Goal: Task Accomplishment & Management: Manage account settings

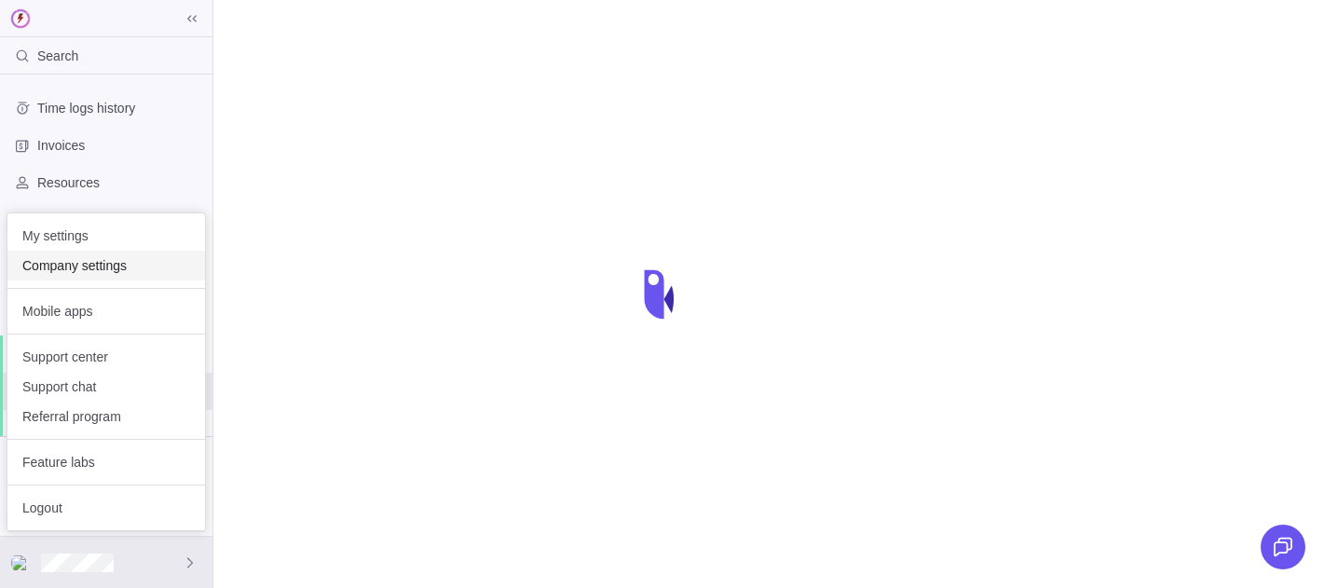
click at [61, 253] on div "Company settings" at bounding box center [105, 266] width 197 height 30
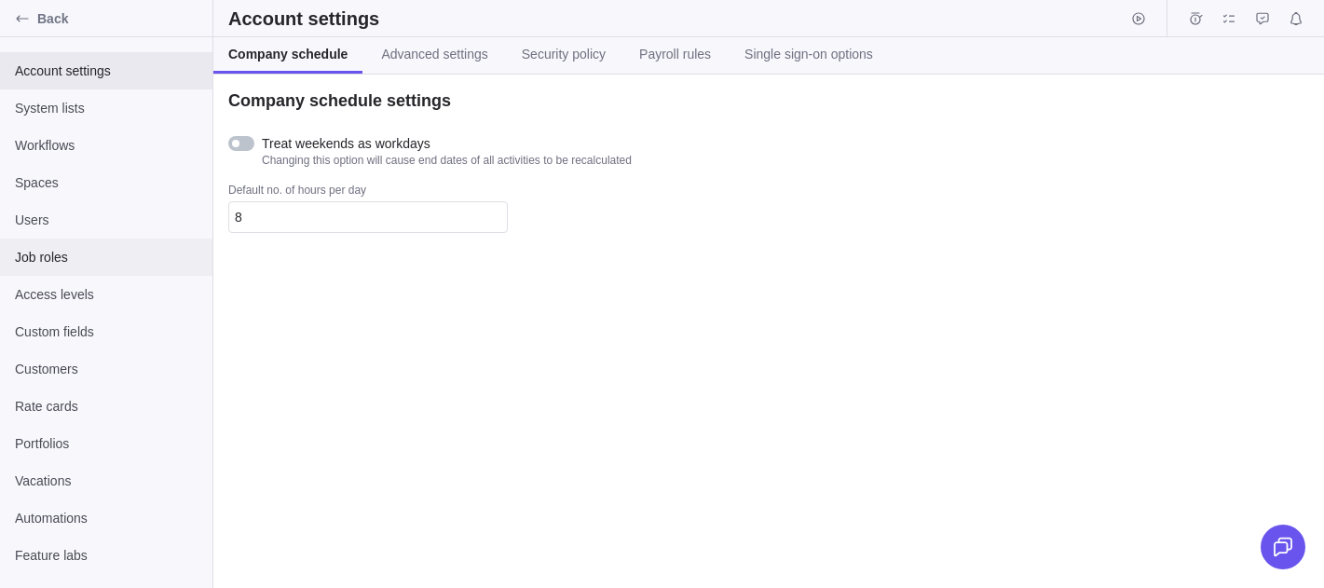
click at [110, 260] on span "Job roles" at bounding box center [106, 257] width 183 height 19
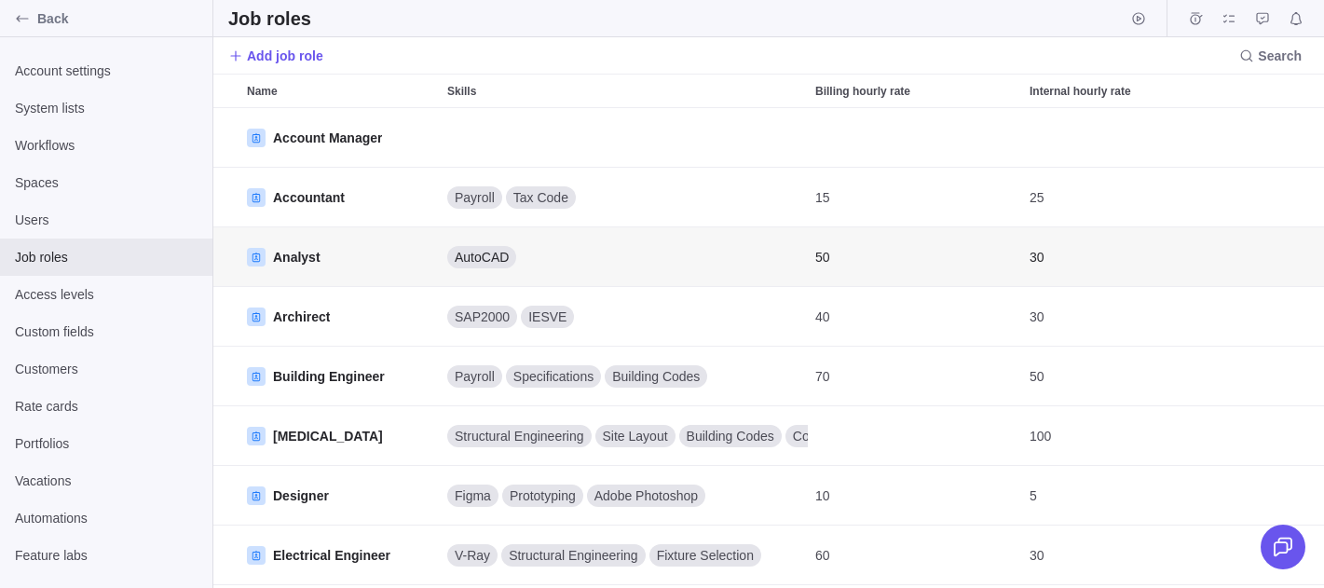
scroll to position [1, 1]
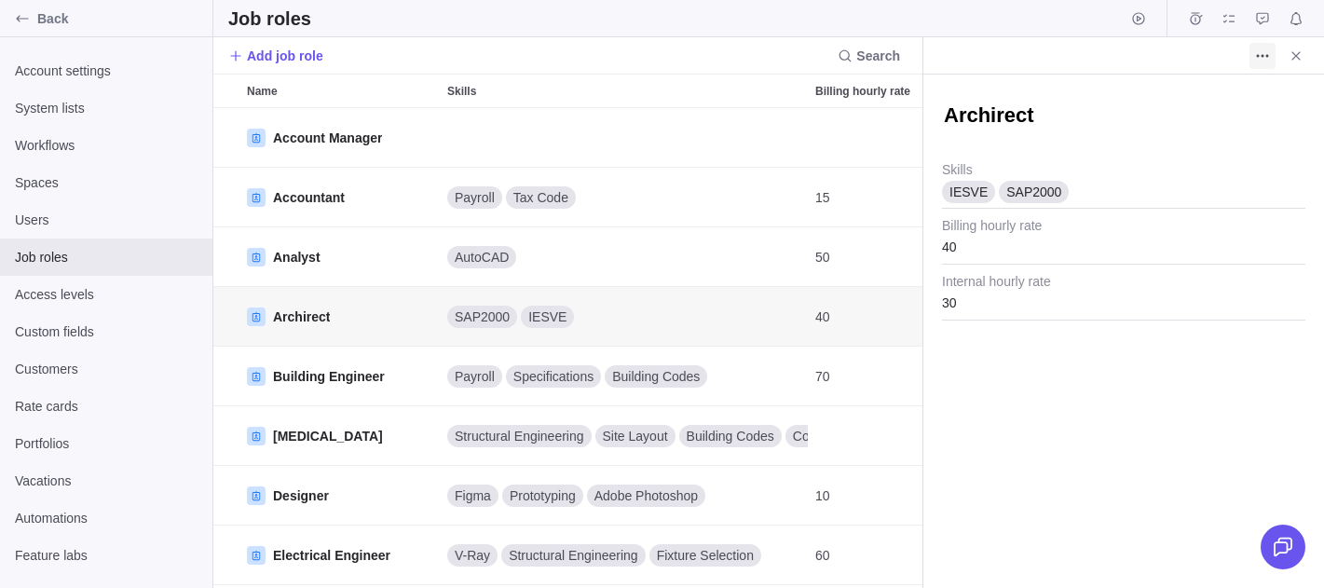
click at [1259, 57] on icon "More actions" at bounding box center [1262, 55] width 15 height 15
click at [1272, 107] on div "Delete" at bounding box center [1283, 96] width 67 height 30
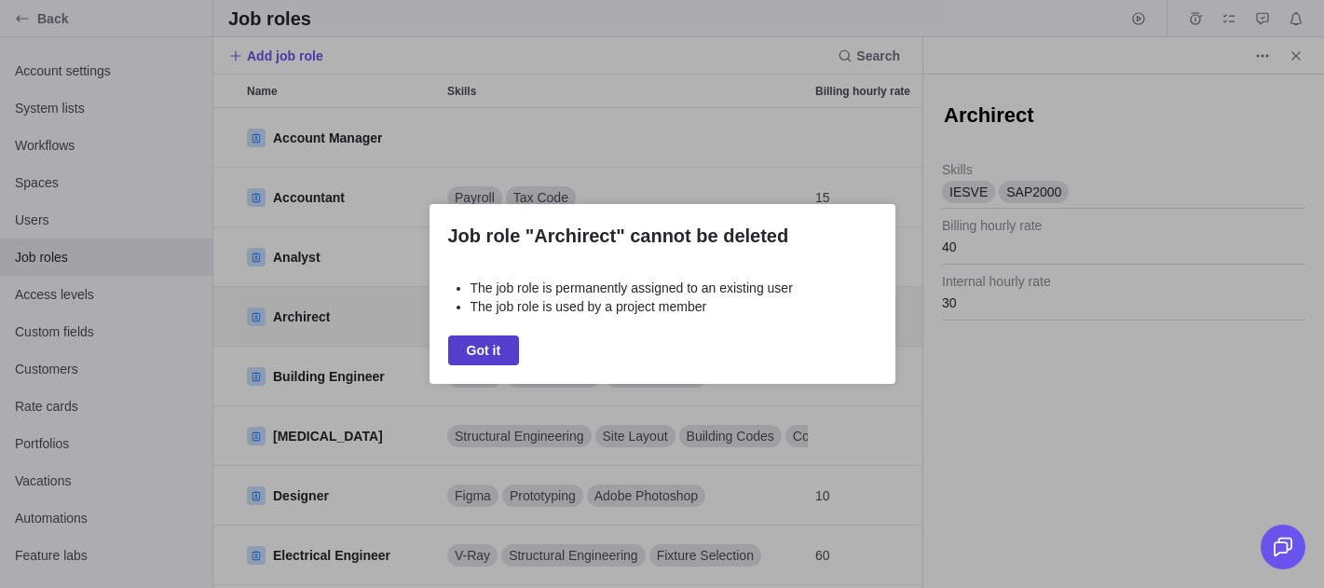
click at [479, 355] on span "Got it" at bounding box center [484, 350] width 34 height 22
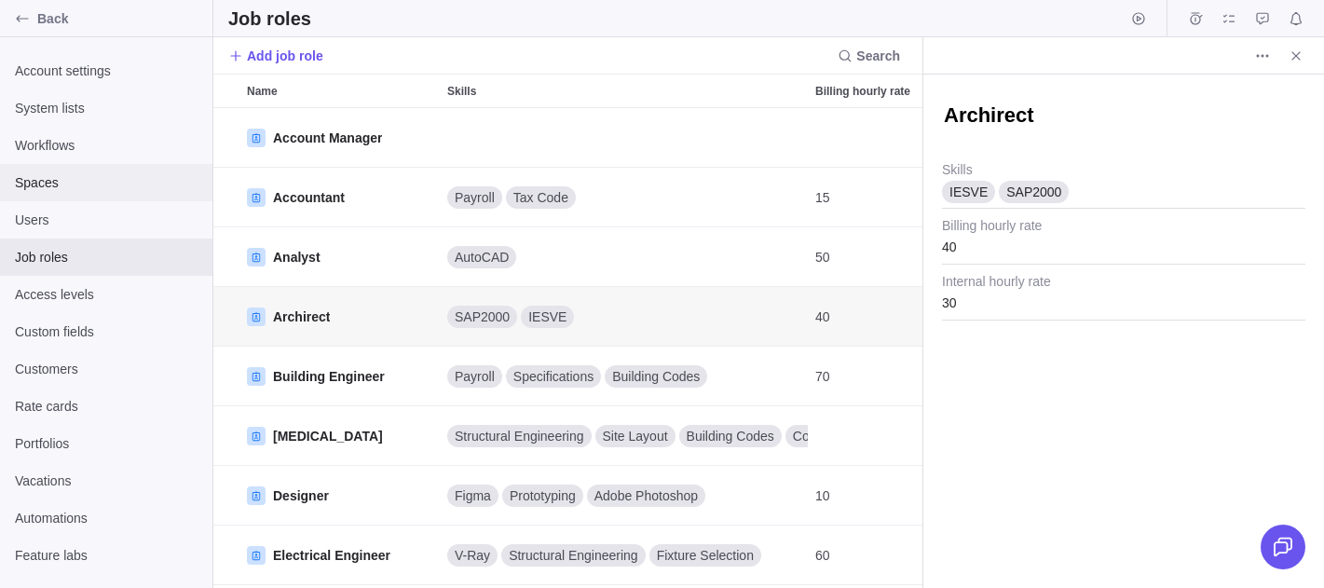
click at [61, 196] on div "Spaces" at bounding box center [106, 182] width 212 height 37
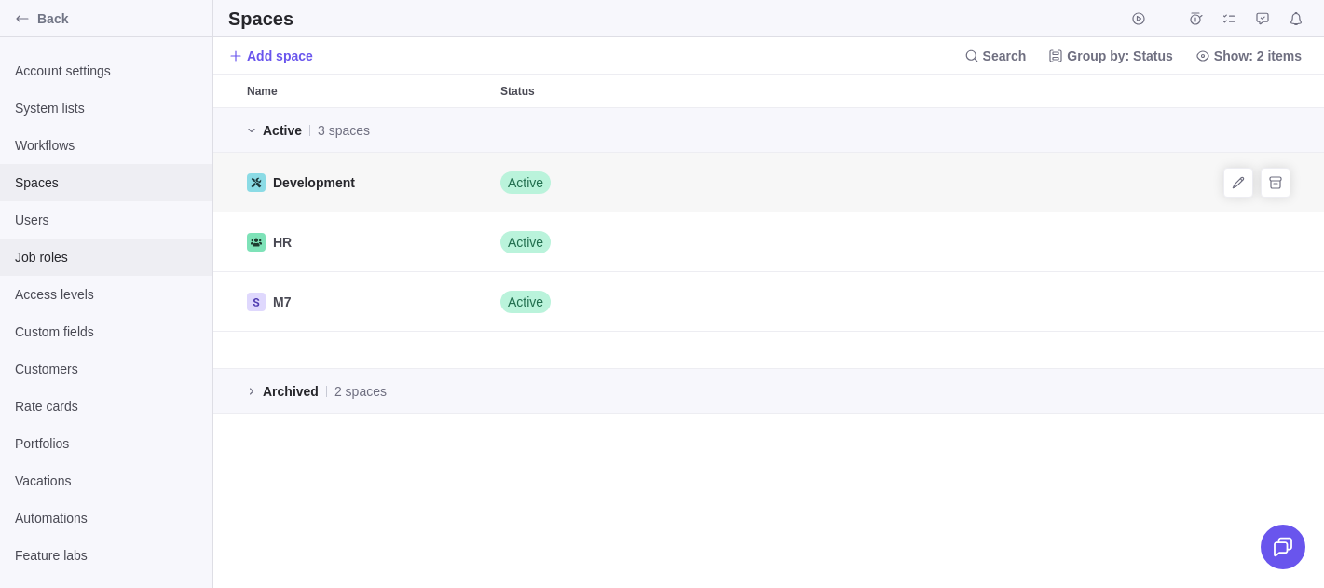
scroll to position [480, 1110]
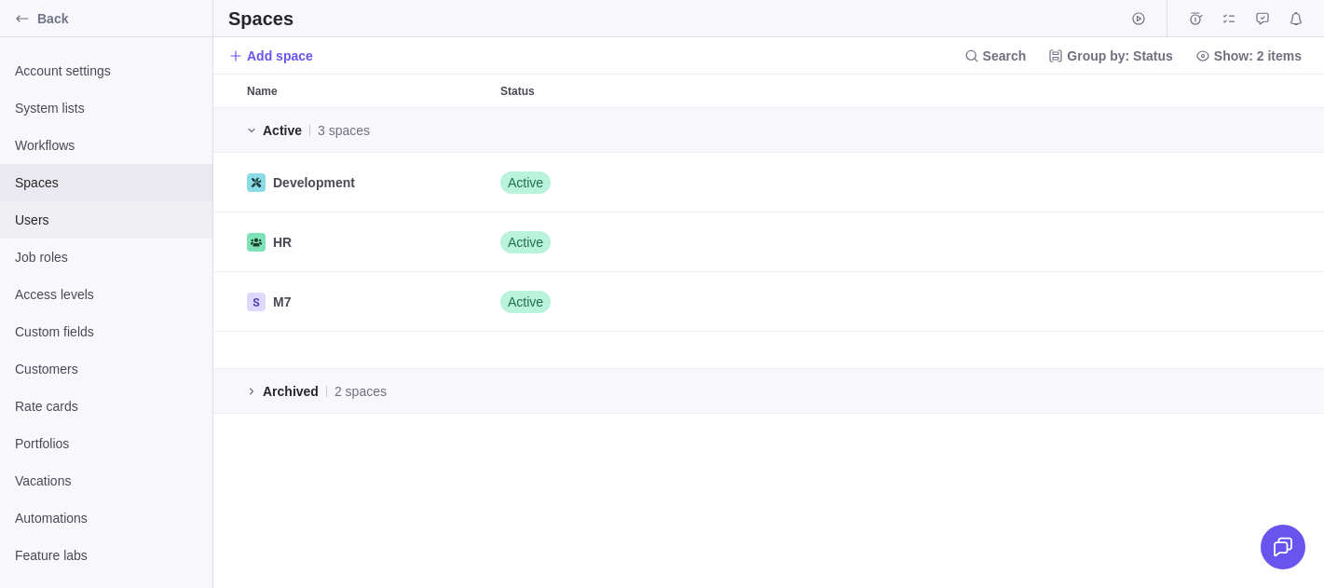
click at [106, 227] on span "Users" at bounding box center [106, 219] width 183 height 19
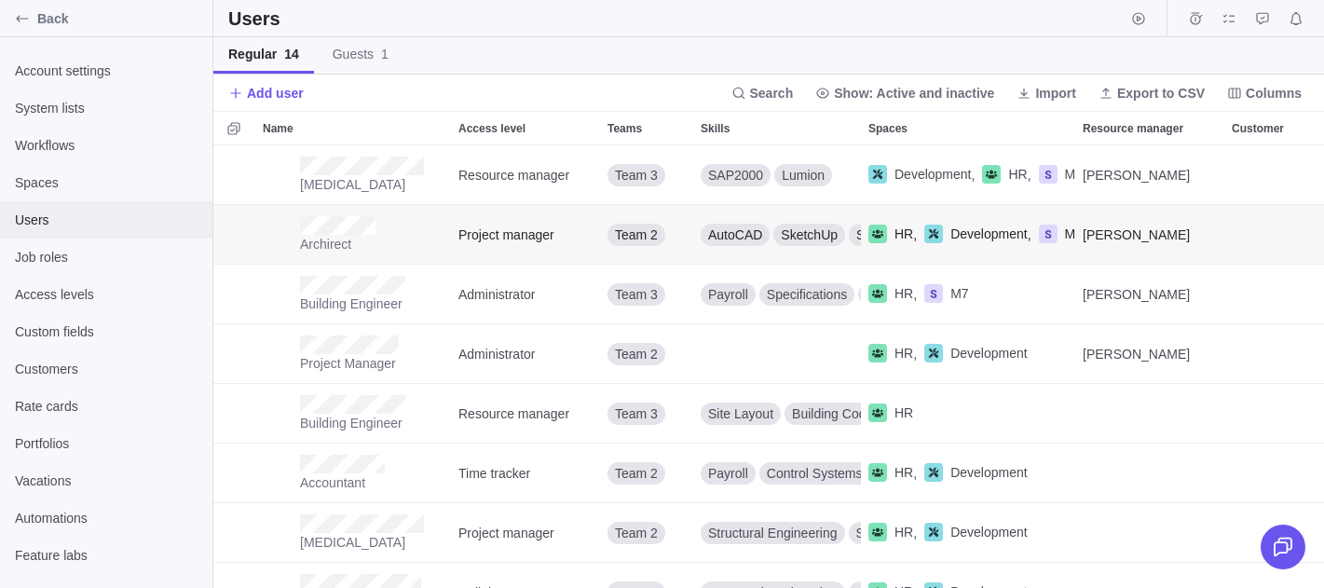
scroll to position [1, 1]
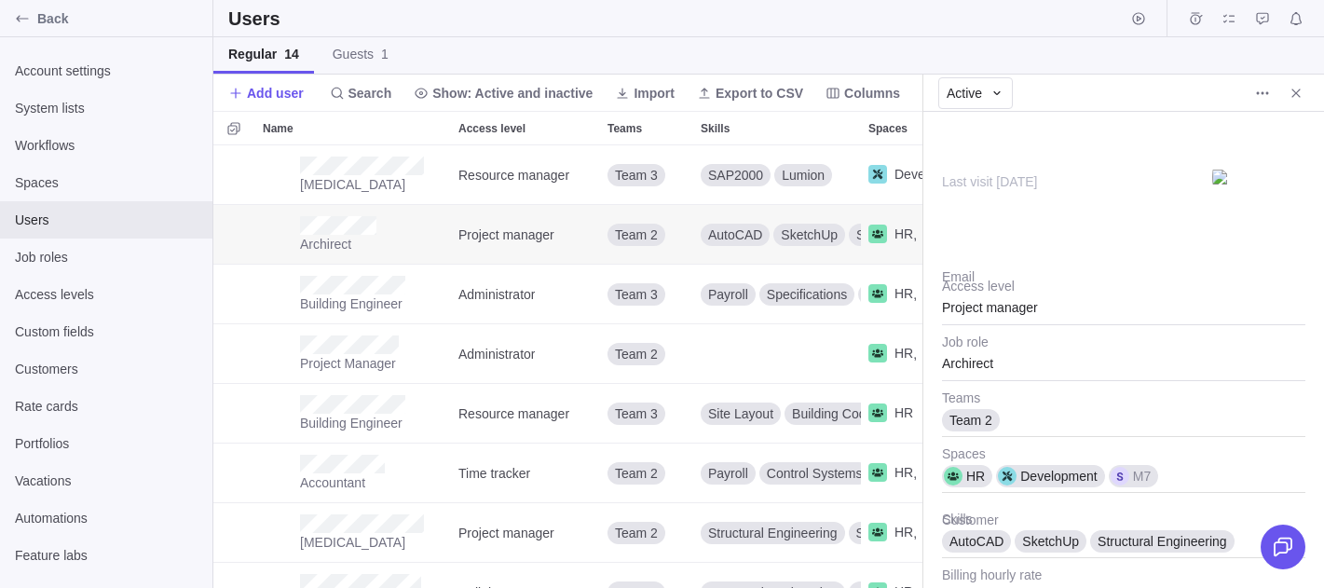
scroll to position [442, 709]
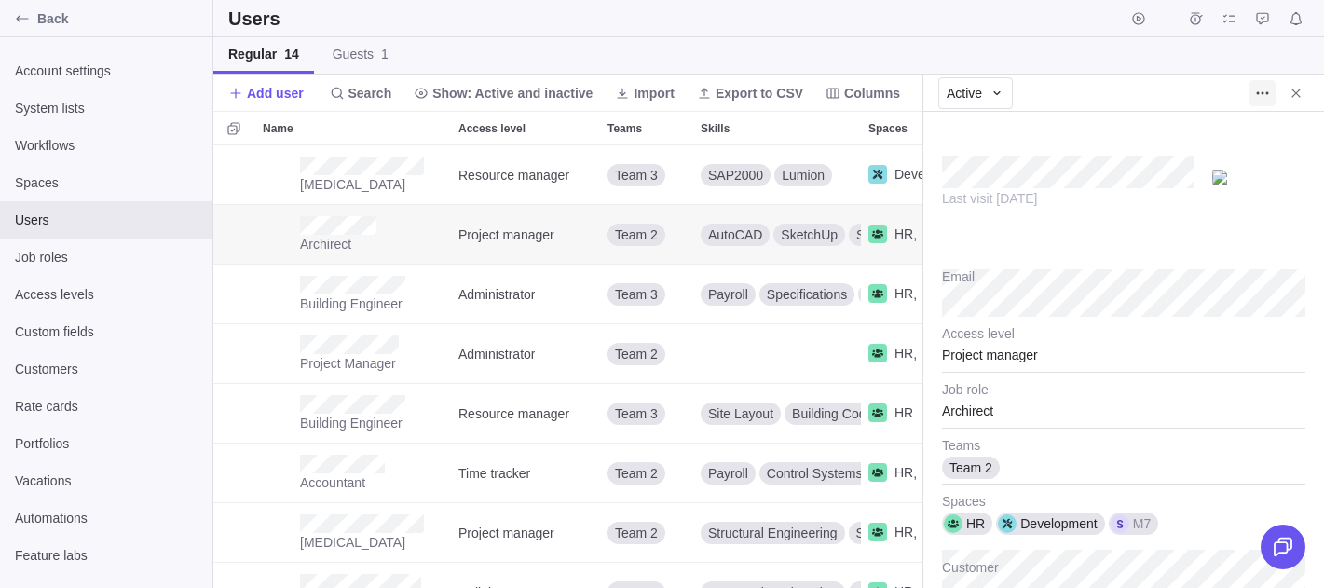
type textarea "x"
click at [1253, 88] on span "More actions" at bounding box center [1262, 93] width 26 height 26
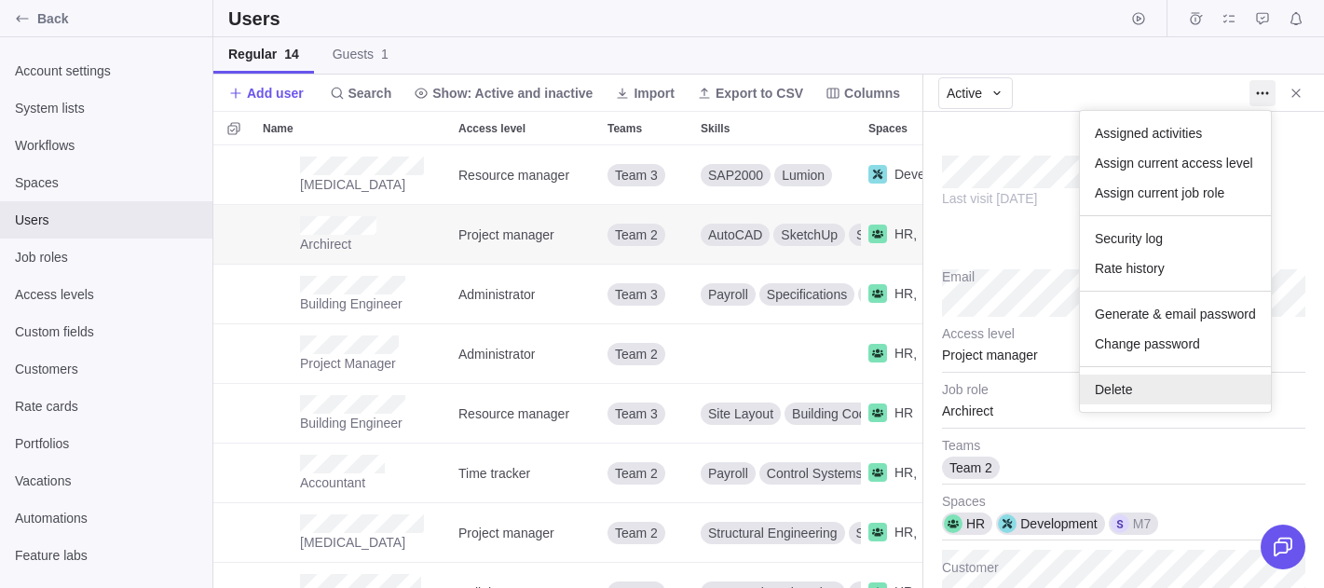
click at [1134, 387] on div "Delete" at bounding box center [1174, 389] width 191 height 30
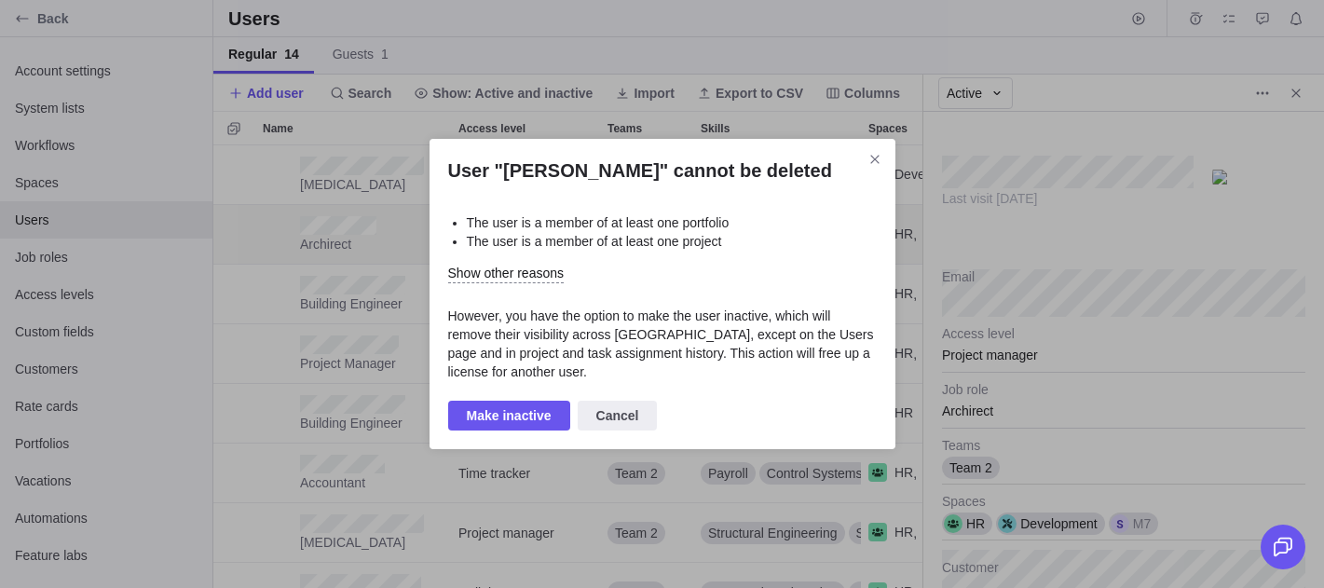
click at [618, 428] on span "Cancel" at bounding box center [617, 415] width 80 height 30
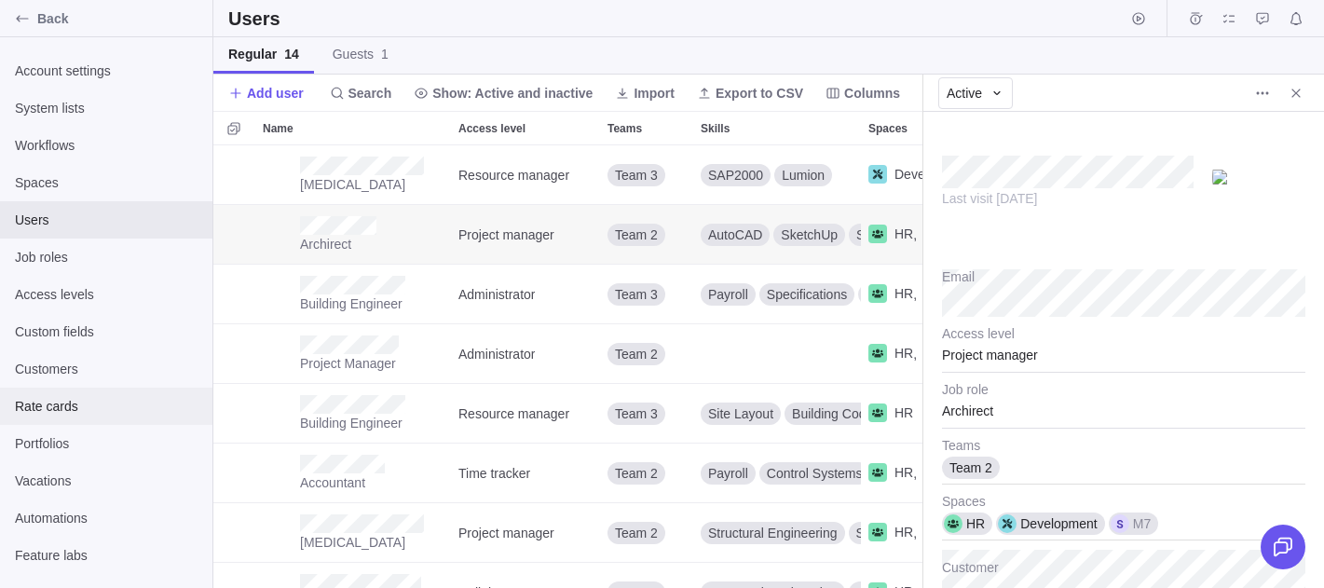
click at [44, 410] on span "Rate cards" at bounding box center [106, 406] width 183 height 19
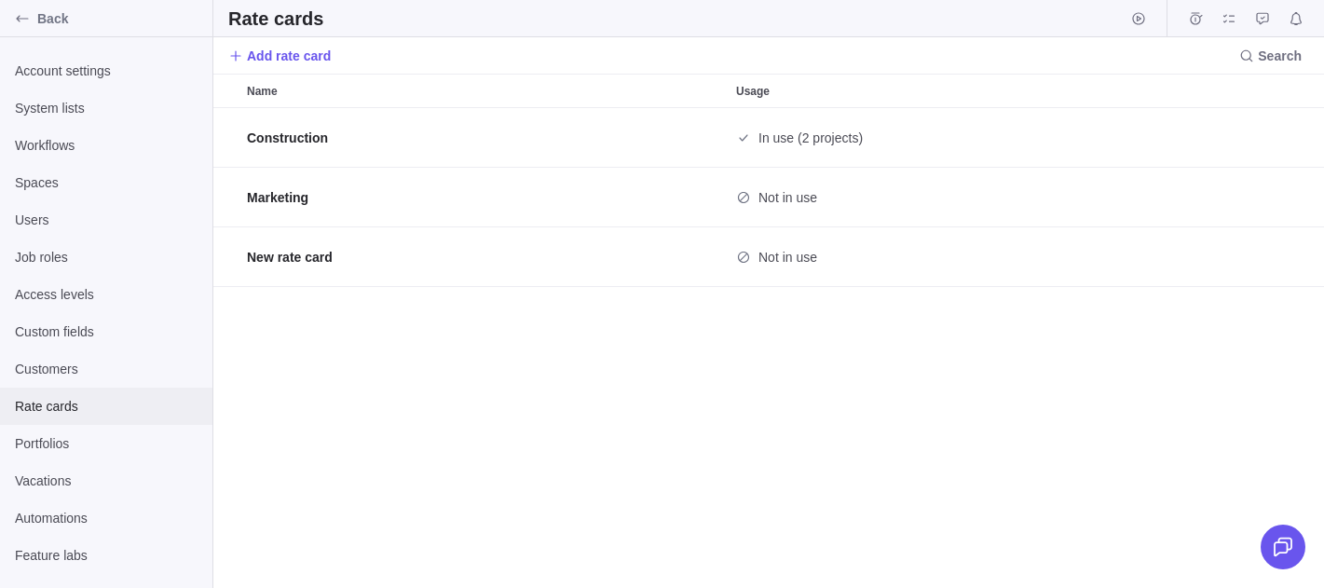
scroll to position [480, 1110]
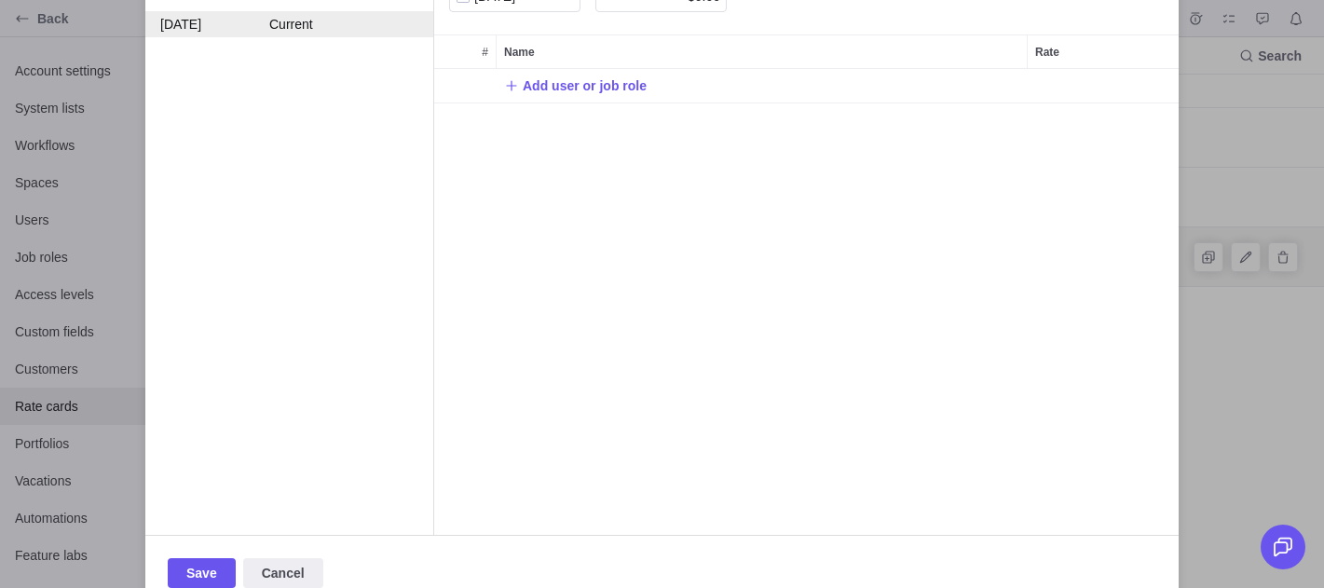
scroll to position [466, 744]
click at [1261, 336] on div "Rate card New rate card $ Dollar Versions 07/11/2025 Current Effective date 07/…" at bounding box center [662, 294] width 1324 height 588
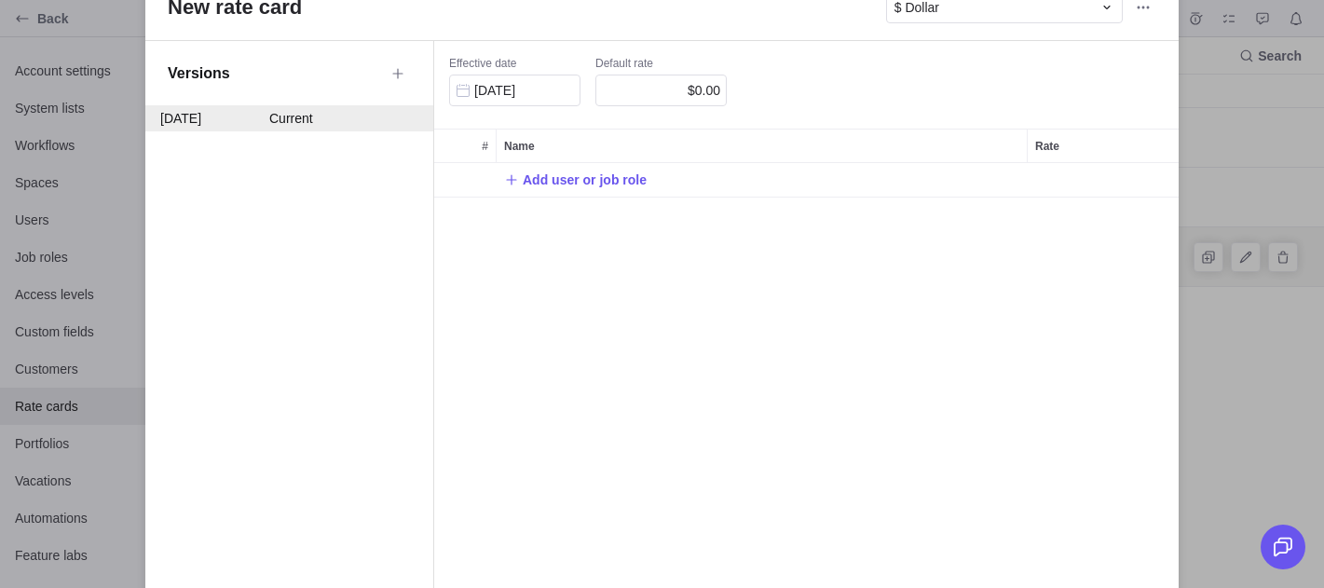
scroll to position [0, 0]
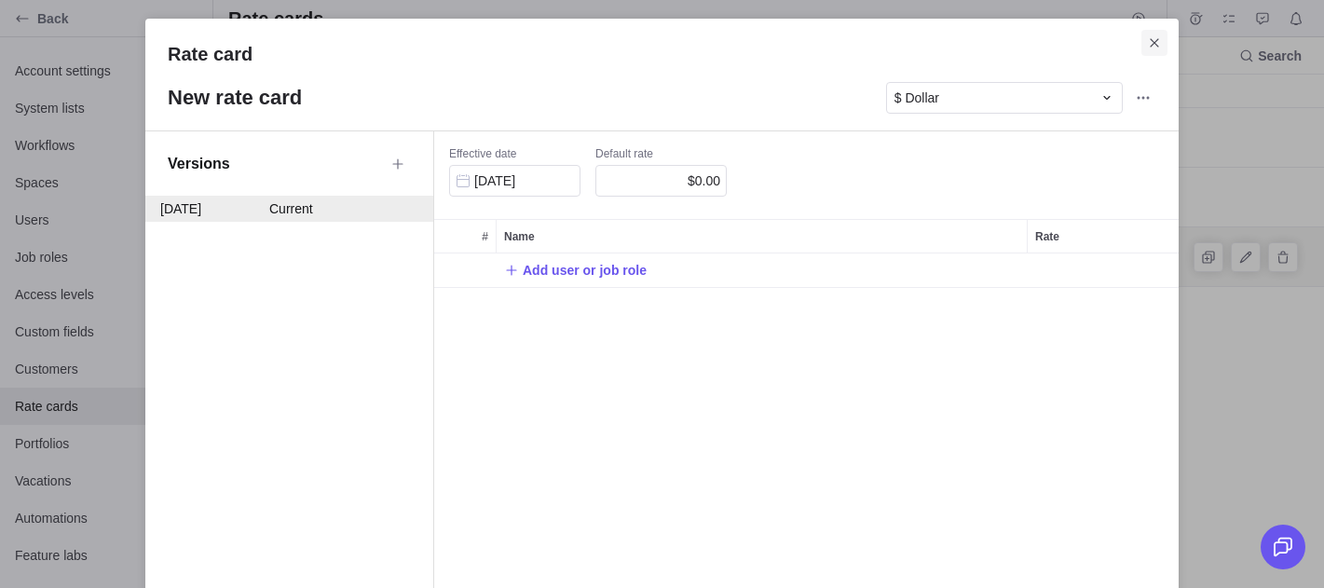
click at [1153, 30] on span "Close" at bounding box center [1154, 43] width 26 height 26
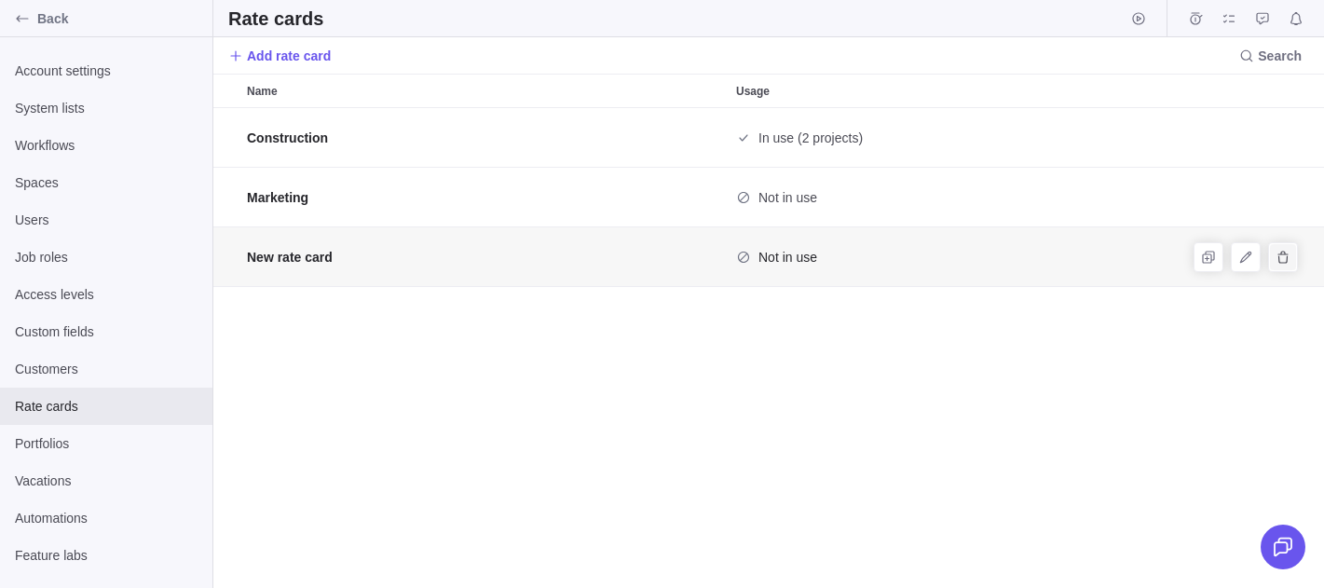
click at [1289, 266] on span "Delete" at bounding box center [1282, 257] width 26 height 26
